Goal: Information Seeking & Learning: Check status

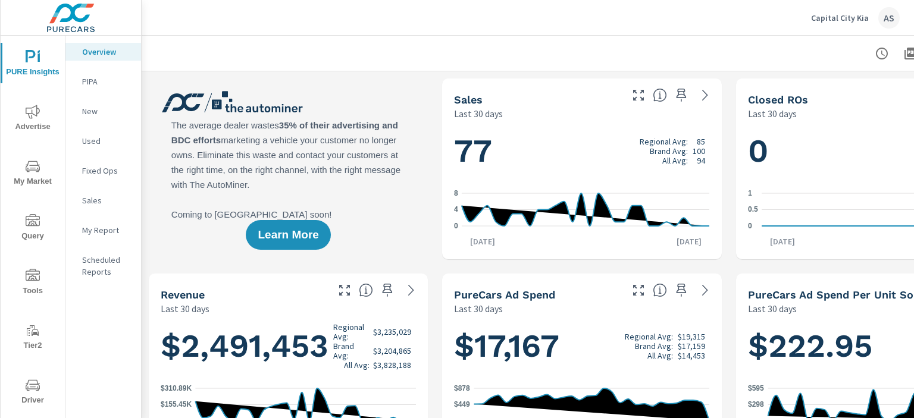
click at [30, 280] on icon "nav menu" at bounding box center [33, 276] width 14 height 14
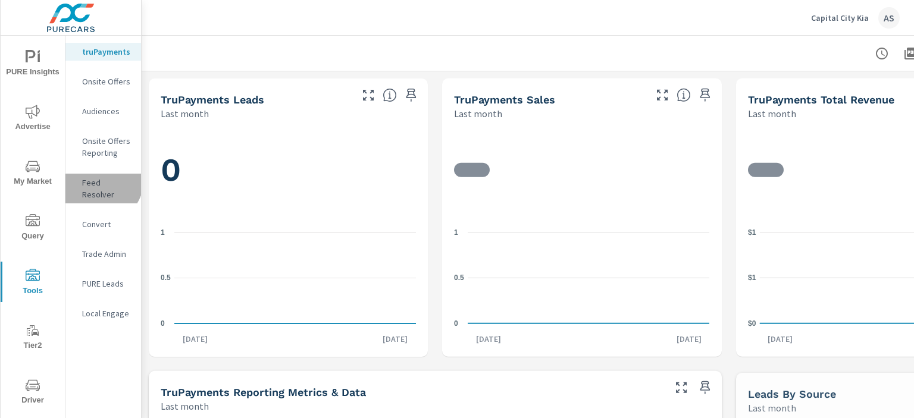
click at [100, 181] on p "Feed Resolver" at bounding box center [106, 189] width 49 height 24
